Goal: Task Accomplishment & Management: Manage account settings

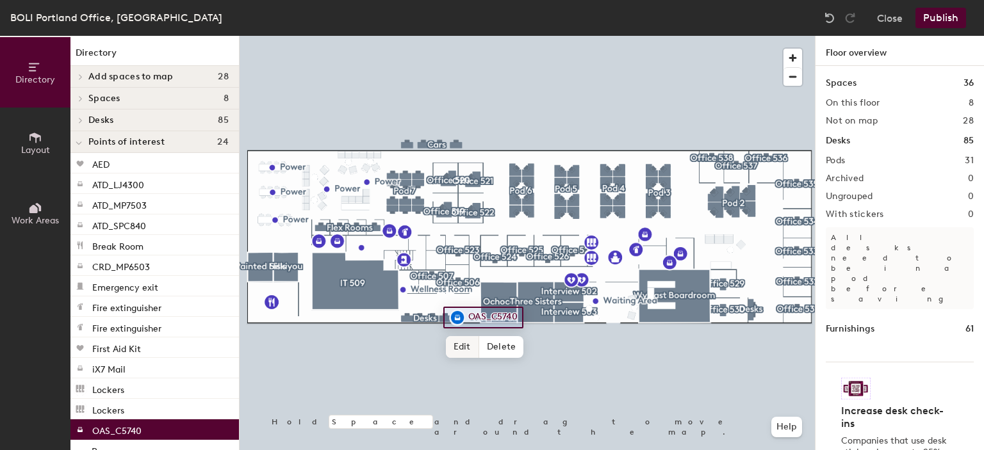
click at [457, 347] on span "Edit" at bounding box center [462, 347] width 33 height 22
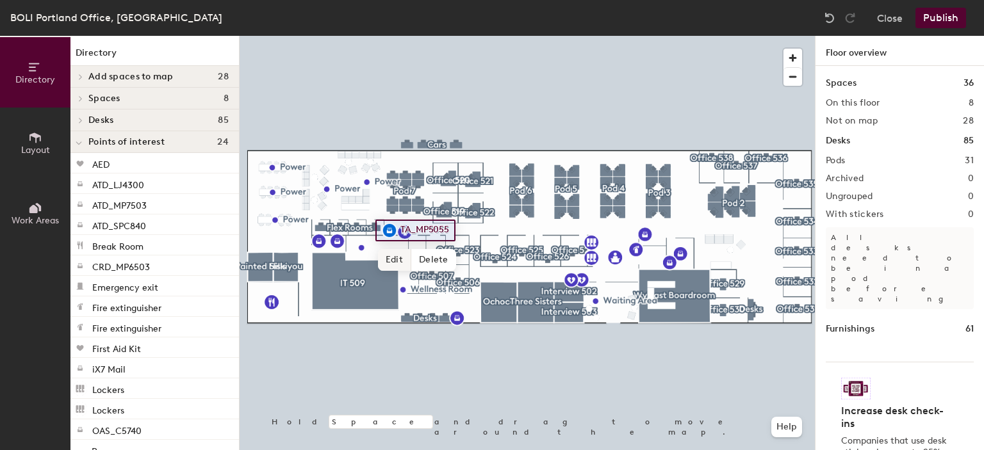
click at [395, 254] on span "Edit" at bounding box center [394, 260] width 33 height 22
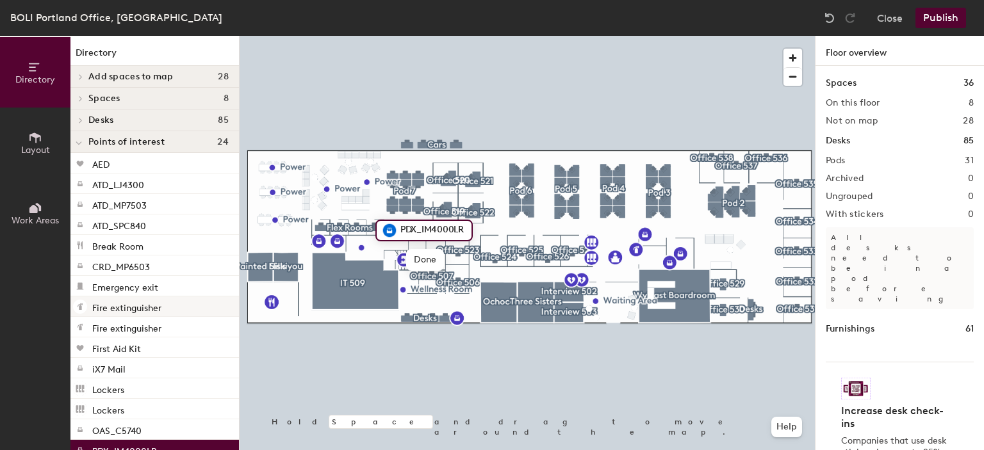
type input "PDX_IM4000LR"
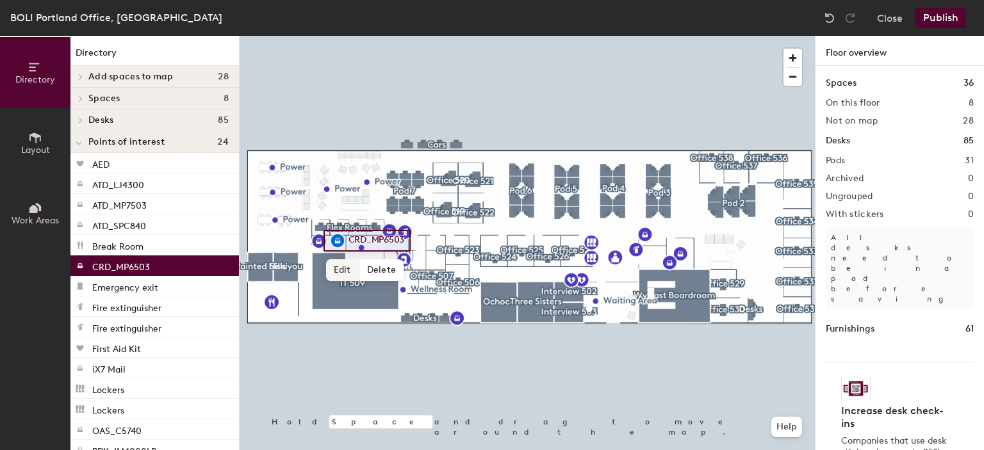
click at [336, 274] on span "Edit" at bounding box center [342, 271] width 33 height 22
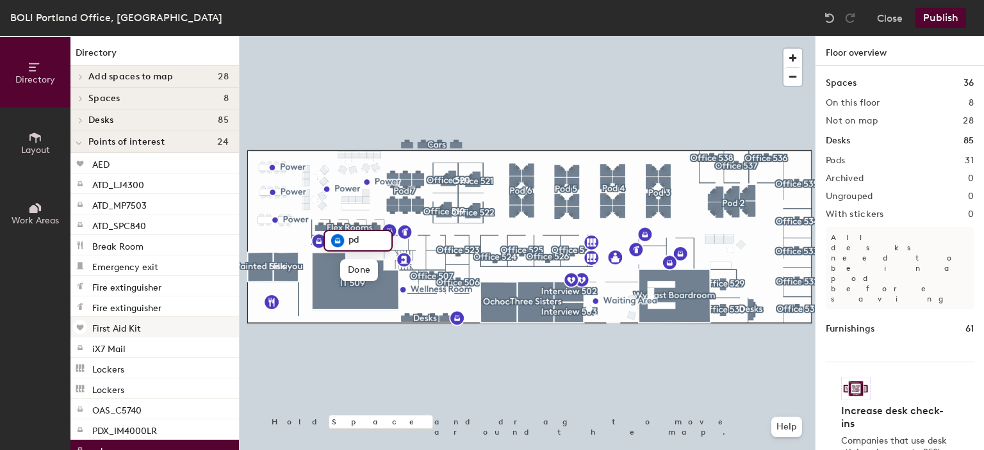
type input "p"
type input "PDX_IM4000MR"
click at [368, 268] on span "Done" at bounding box center [373, 271] width 38 height 22
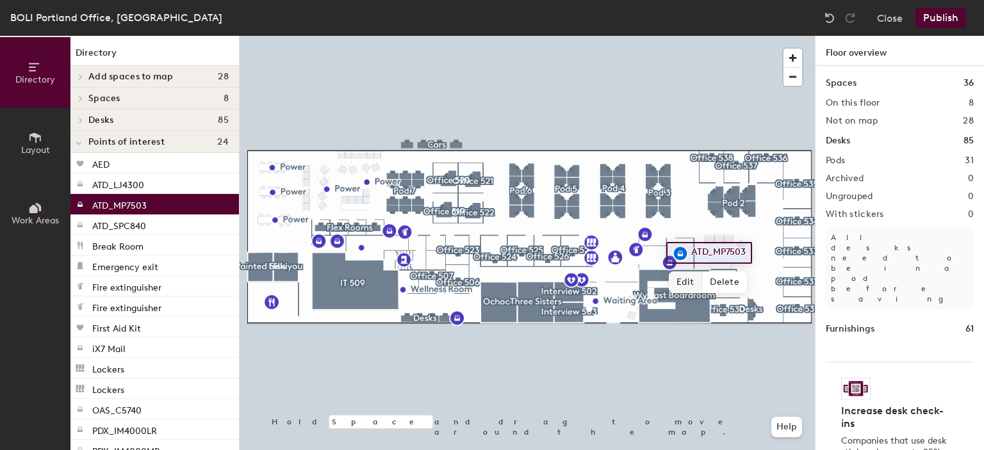
click at [687, 281] on span "Edit" at bounding box center [685, 283] width 33 height 22
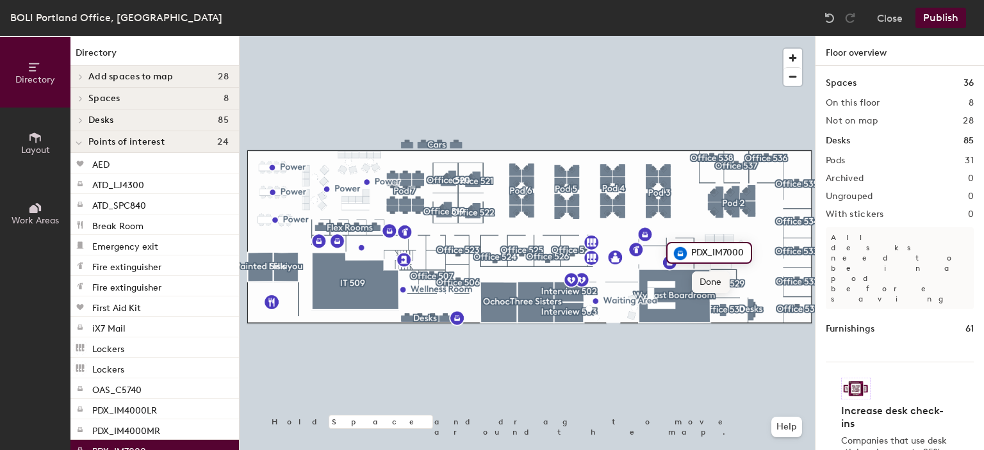
type input "PDX_IM7000"
click at [718, 284] on span "Done" at bounding box center [711, 283] width 38 height 22
